Goal: Task Accomplishment & Management: Complete application form

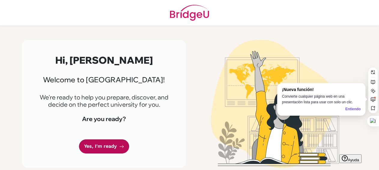
click at [97, 145] on link "Yes, I'm ready" at bounding box center [104, 146] width 50 height 14
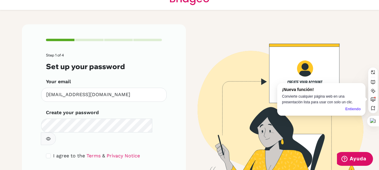
click at [51, 136] on icon "button" at bounding box center [48, 138] width 5 height 5
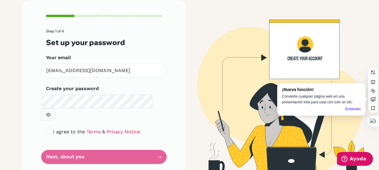
click at [78, 143] on form "Step 1 of 4 Set up your password Your email mamartinez@notredame.edu.ni Invalid…" at bounding box center [104, 96] width 116 height 135
click at [46, 130] on input "checkbox" at bounding box center [48, 132] width 5 height 5
checkbox input "true"
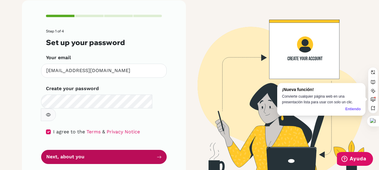
click at [72, 150] on button "Next, about you" at bounding box center [104, 157] width 126 height 14
